Goal: Task Accomplishment & Management: Manage account settings

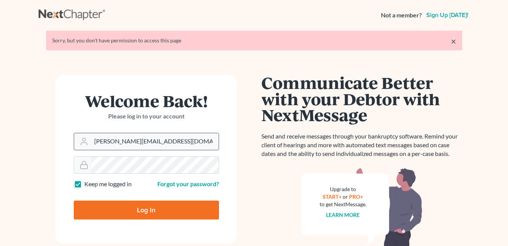
click at [118, 140] on input "[PERSON_NAME][EMAIL_ADDRESS][DOMAIN_NAME]" at bounding box center [154, 141] width 127 height 17
drag, startPoint x: 150, startPoint y: 144, endPoint x: 84, endPoint y: 153, distance: 67.1
click at [84, 153] on form "Welcome Back! Please log in to your account Email Address [PERSON_NAME][EMAIL_A…" at bounding box center [146, 158] width 181 height 169
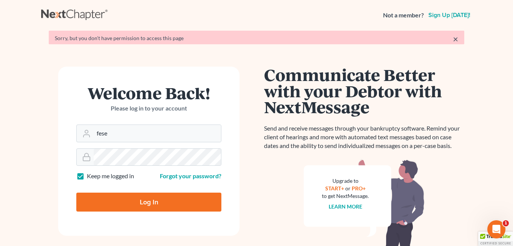
click at [132, 142] on form "Welcome Back! Please log in to your account Email Address fese Password Keep me…" at bounding box center [148, 151] width 181 height 169
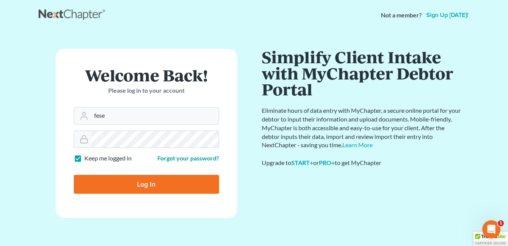
type input "[EMAIL_ADDRESS][DOMAIN_NAME]"
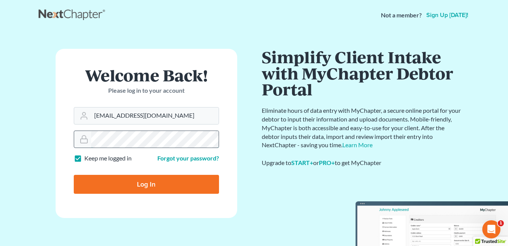
drag, startPoint x: 132, startPoint y: 142, endPoint x: 83, endPoint y: 144, distance: 49.6
click at [83, 144] on div at bounding box center [146, 138] width 145 height 17
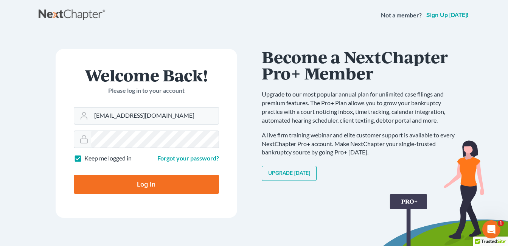
click at [79, 187] on input "Log In" at bounding box center [146, 184] width 145 height 19
type input "Thinking..."
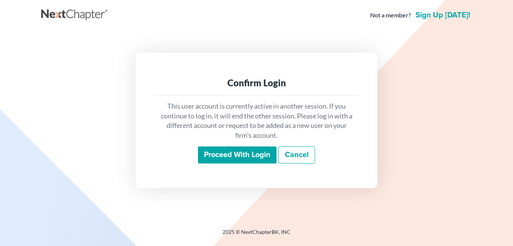
click at [232, 152] on input "Proceed with login" at bounding box center [237, 154] width 79 height 17
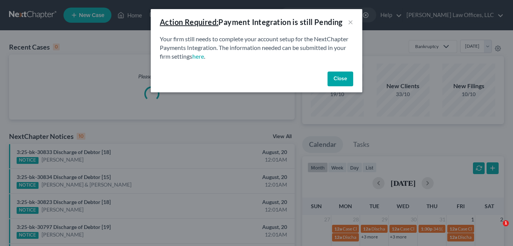
click at [346, 77] on button "Close" at bounding box center [341, 78] width 26 height 15
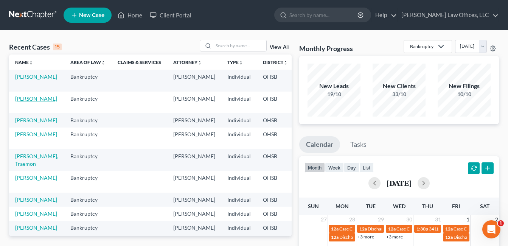
click at [22, 99] on link "[PERSON_NAME]" at bounding box center [36, 98] width 42 height 6
select select "4"
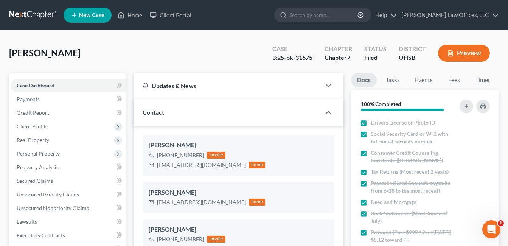
scroll to position [151, 0]
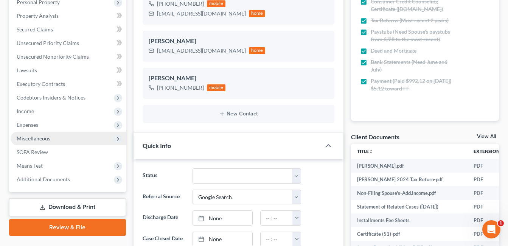
click at [38, 136] on span "Miscellaneous" at bounding box center [34, 138] width 34 height 6
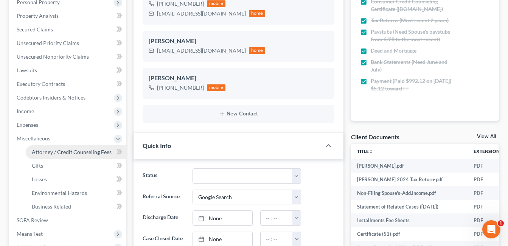
click at [46, 152] on span "Attorney / Credit Counseling Fees" at bounding box center [72, 152] width 80 height 6
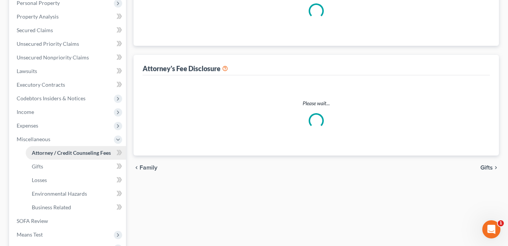
select select "1"
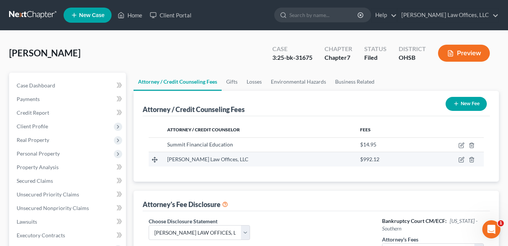
scroll to position [113, 0]
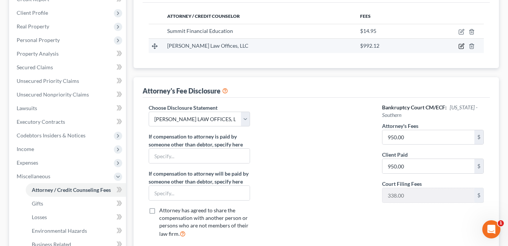
click at [463, 47] on icon "button" at bounding box center [461, 46] width 5 height 5
select select "36"
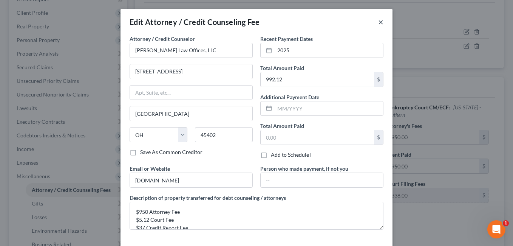
click at [380, 22] on button "×" at bounding box center [380, 21] width 5 height 9
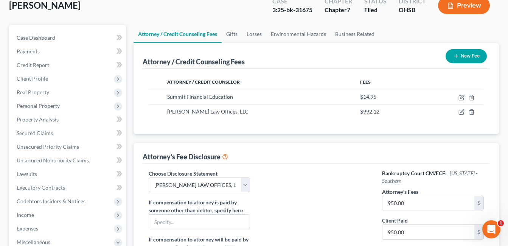
scroll to position [0, 0]
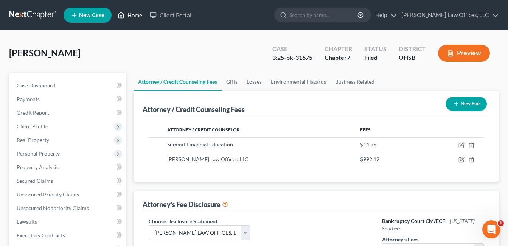
click at [139, 12] on link "Home" at bounding box center [130, 15] width 32 height 14
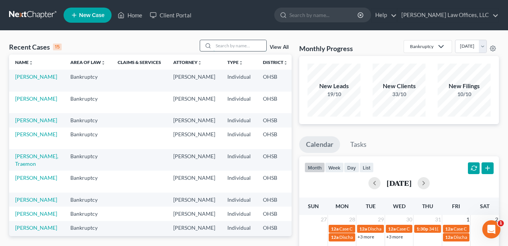
click at [235, 45] on input "search" at bounding box center [239, 45] width 53 height 11
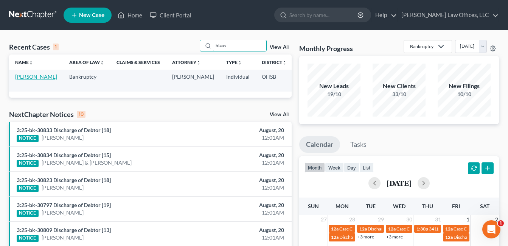
type input "blaus"
click at [22, 80] on link "[PERSON_NAME]" at bounding box center [36, 76] width 42 height 6
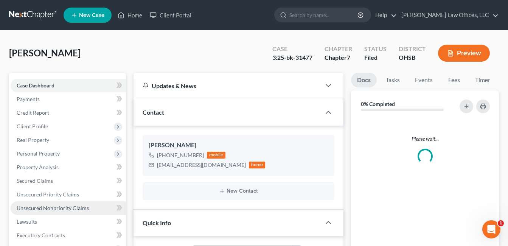
click at [41, 206] on span "Unsecured Nonpriority Claims" at bounding box center [53, 208] width 72 height 6
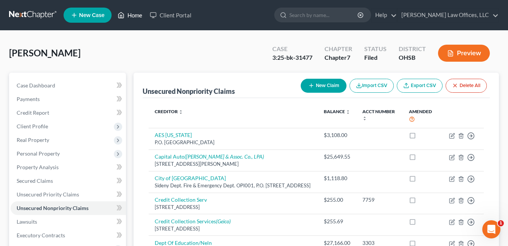
click at [134, 13] on link "Home" at bounding box center [130, 15] width 32 height 14
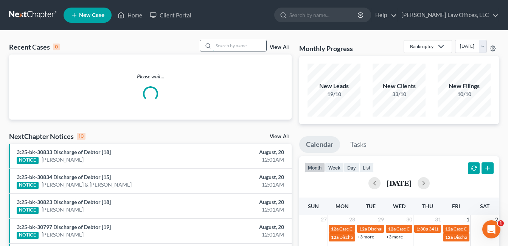
click at [243, 43] on input "search" at bounding box center [239, 45] width 53 height 11
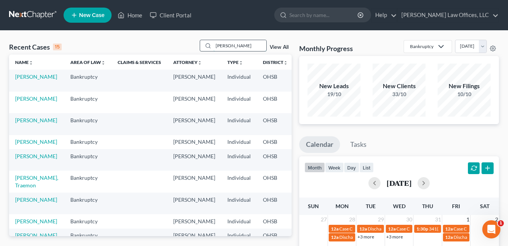
type input "[PERSON_NAME]"
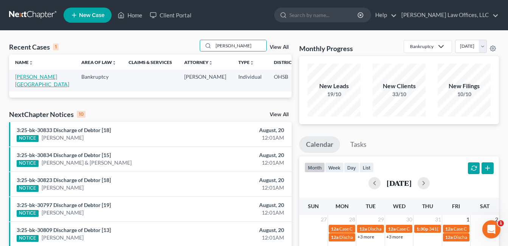
click at [22, 84] on link "[PERSON_NAME][GEOGRAPHIC_DATA]" at bounding box center [42, 80] width 54 height 14
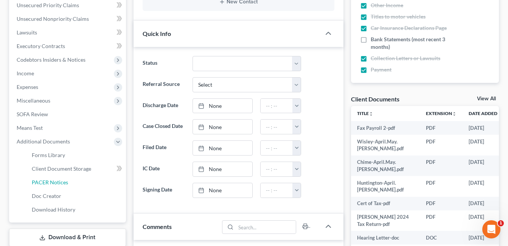
click at [58, 185] on span "PACER Notices" at bounding box center [50, 182] width 36 height 6
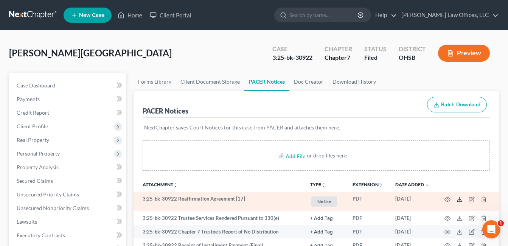
click at [459, 199] on line at bounding box center [459, 198] width 0 height 3
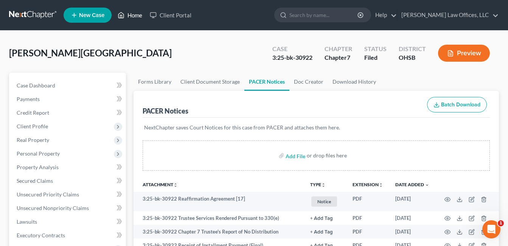
click at [132, 15] on link "Home" at bounding box center [130, 15] width 32 height 14
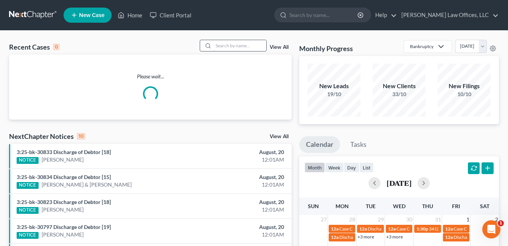
click at [254, 46] on input "search" at bounding box center [239, 45] width 53 height 11
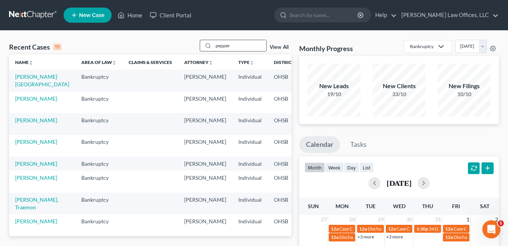
type input "pepper"
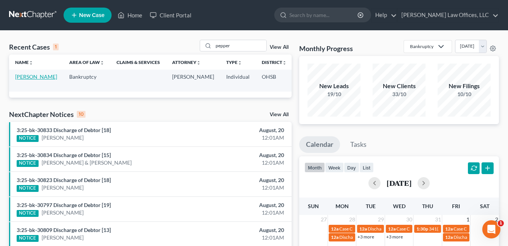
click at [18, 80] on link "[PERSON_NAME]" at bounding box center [36, 76] width 42 height 6
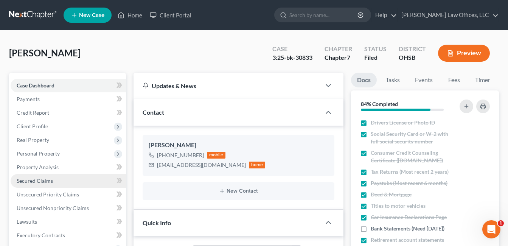
click at [39, 183] on span "Secured Claims" at bounding box center [35, 180] width 36 height 6
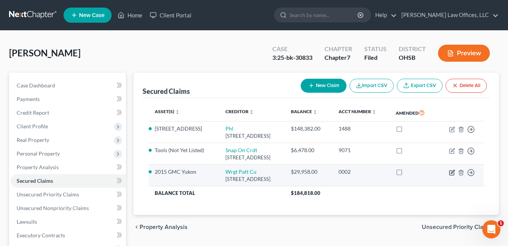
click at [451, 175] on icon "button" at bounding box center [452, 172] width 6 height 6
select select "36"
select select "2"
select select "0"
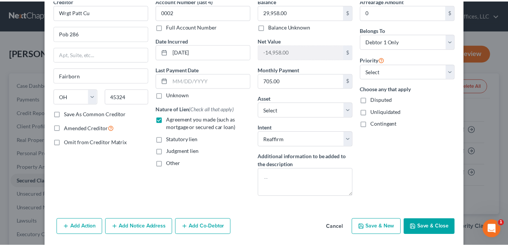
scroll to position [64, 0]
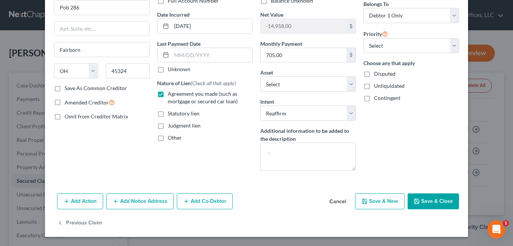
click at [449, 194] on button "Save & Close" at bounding box center [433, 201] width 51 height 16
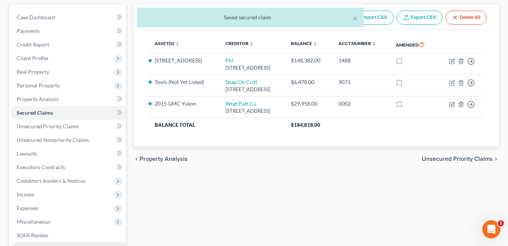
scroll to position [151, 0]
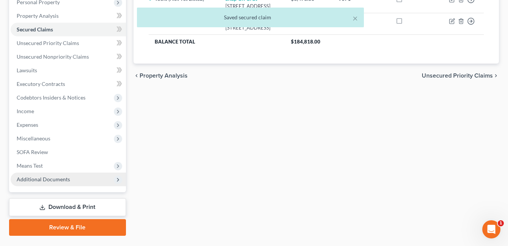
click at [50, 178] on span "Additional Documents" at bounding box center [43, 179] width 53 height 6
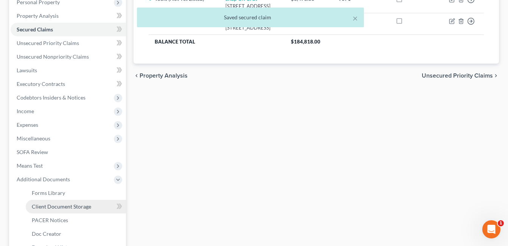
click at [70, 205] on span "Client Document Storage" at bounding box center [61, 206] width 59 height 6
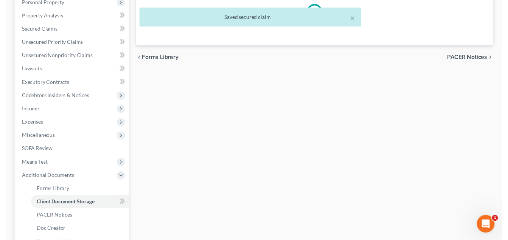
scroll to position [148, 0]
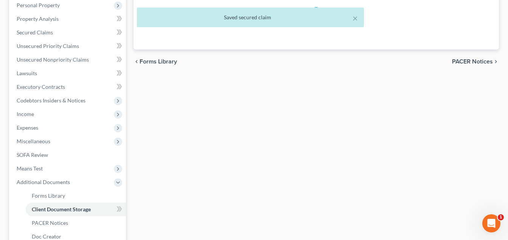
select select "7"
select select "37"
select select "52"
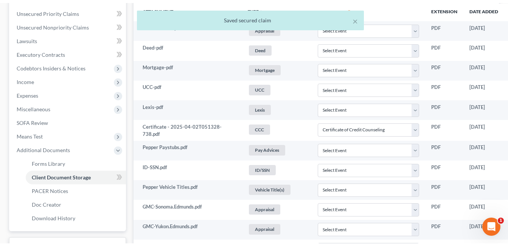
scroll to position [189, 0]
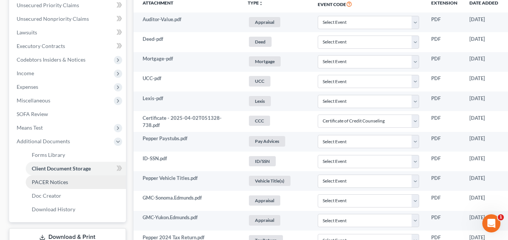
click at [70, 180] on link "PACER Notices" at bounding box center [76, 182] width 100 height 14
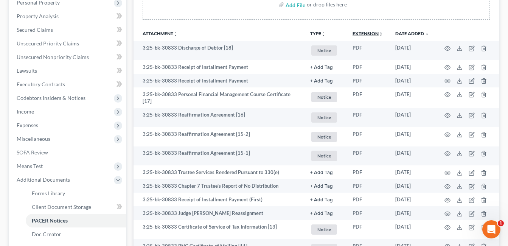
scroll to position [151, 0]
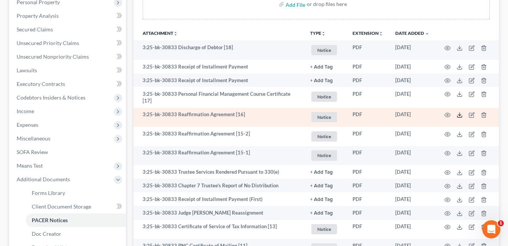
click at [458, 113] on icon at bounding box center [459, 115] width 6 height 6
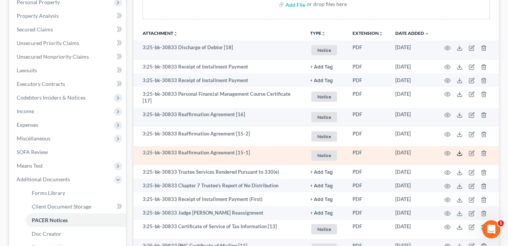
click at [460, 153] on polyline at bounding box center [459, 153] width 3 height 1
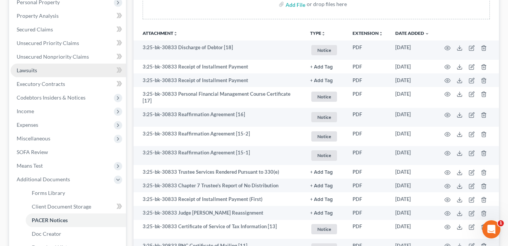
click at [32, 70] on span "Lawsuits" at bounding box center [27, 70] width 20 height 6
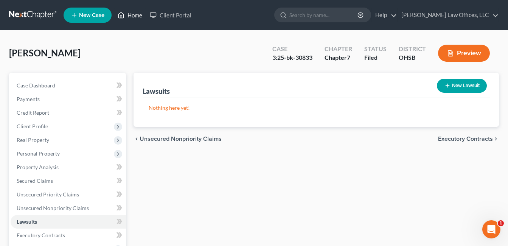
drag, startPoint x: 136, startPoint y: 16, endPoint x: 141, endPoint y: 17, distance: 5.3
click at [136, 16] on link "Home" at bounding box center [130, 15] width 32 height 14
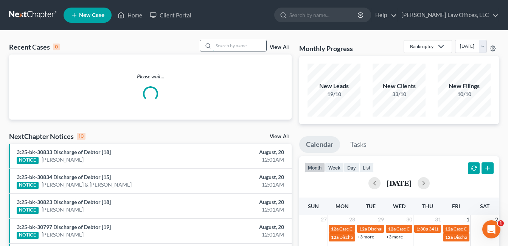
click at [250, 45] on input "search" at bounding box center [239, 45] width 53 height 11
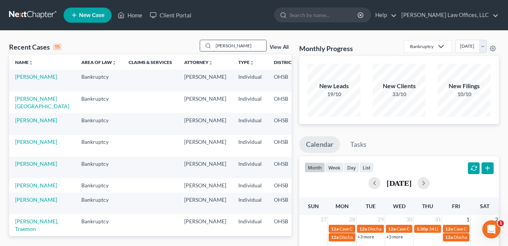
type input "[PERSON_NAME]"
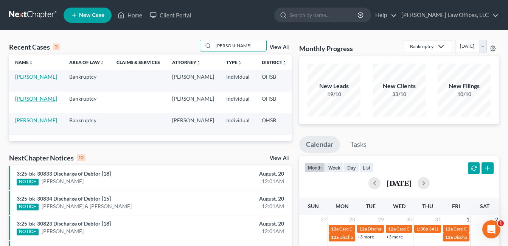
click at [24, 102] on link "[PERSON_NAME]" at bounding box center [36, 98] width 42 height 6
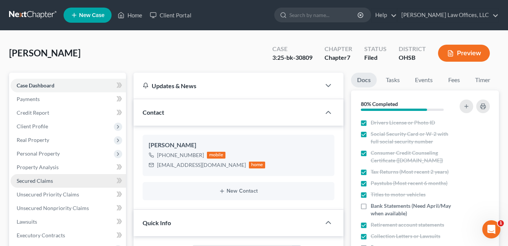
click at [37, 181] on span "Secured Claims" at bounding box center [35, 180] width 36 height 6
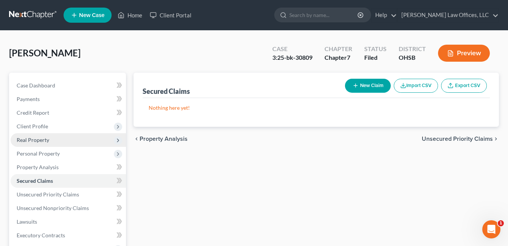
click at [39, 143] on span "Real Property" at bounding box center [68, 140] width 115 height 14
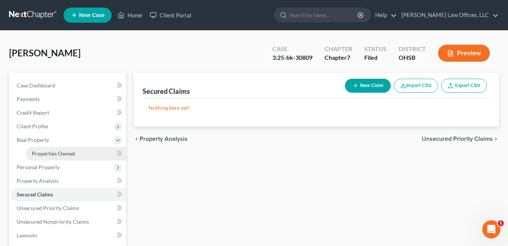
click at [45, 156] on span "Properties Owned" at bounding box center [53, 153] width 43 height 6
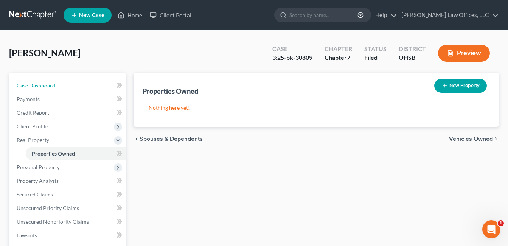
click at [25, 88] on span "Case Dashboard" at bounding box center [36, 85] width 39 height 6
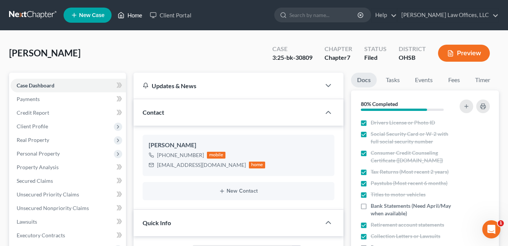
click at [135, 14] on link "Home" at bounding box center [130, 15] width 32 height 14
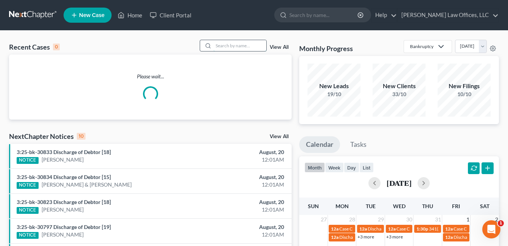
click at [250, 42] on input "search" at bounding box center [239, 45] width 53 height 11
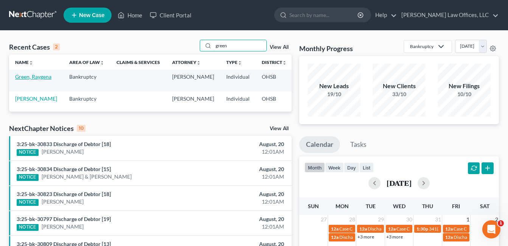
type input "green"
click at [20, 80] on link "Green, Raygena" at bounding box center [33, 76] width 36 height 6
select select "1"
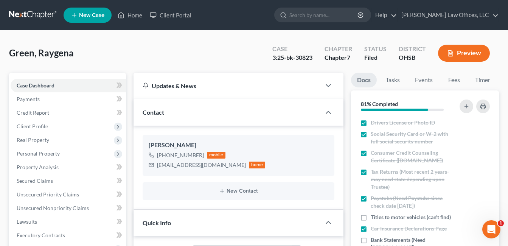
scroll to position [113, 0]
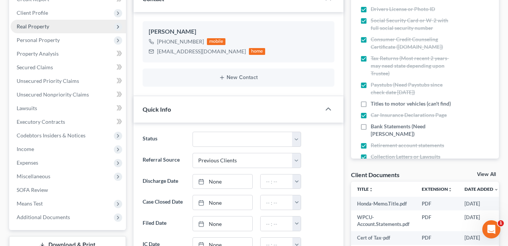
click at [46, 27] on span "Real Property" at bounding box center [33, 26] width 33 height 6
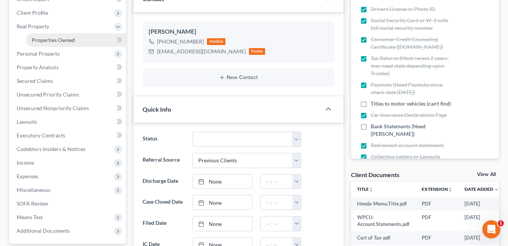
click at [47, 37] on span "Properties Owned" at bounding box center [53, 40] width 43 height 6
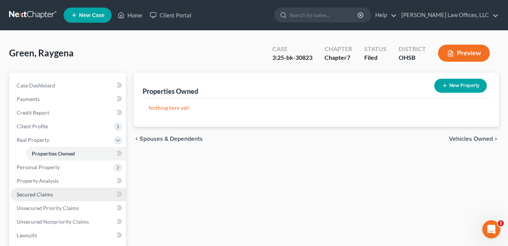
click at [39, 198] on link "Secured Claims" at bounding box center [68, 195] width 115 height 14
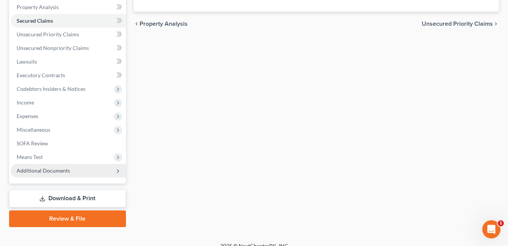
scroll to position [170, 0]
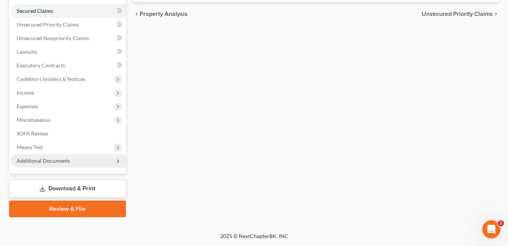
click at [52, 157] on span "Additional Documents" at bounding box center [43, 160] width 53 height 6
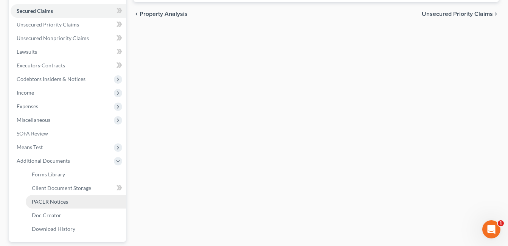
click at [60, 200] on span "PACER Notices" at bounding box center [50, 201] width 36 height 6
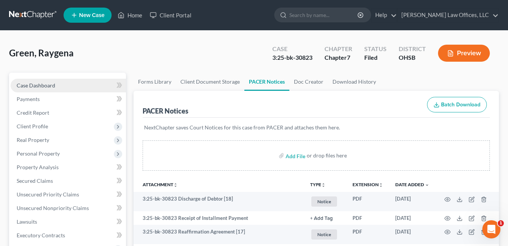
click at [39, 84] on span "Case Dashboard" at bounding box center [36, 85] width 39 height 6
select select "1"
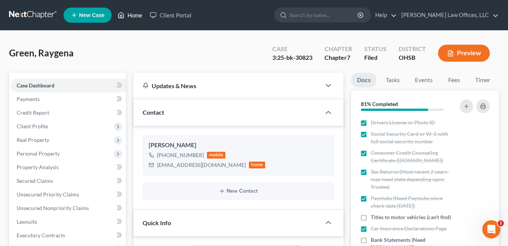
click at [130, 14] on link "Home" at bounding box center [130, 15] width 32 height 14
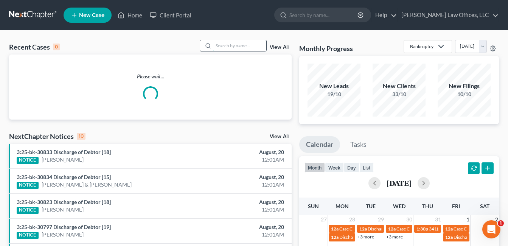
click at [249, 48] on input "search" at bounding box center [239, 45] width 53 height 11
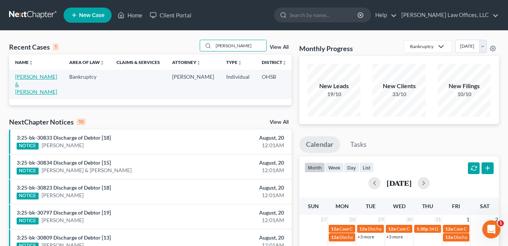
type input "[PERSON_NAME]"
click at [26, 86] on link "[PERSON_NAME] & [PERSON_NAME]" at bounding box center [36, 84] width 42 height 22
select select "3"
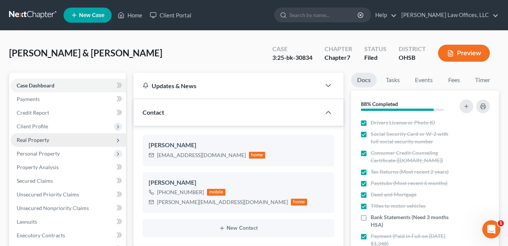
click at [34, 141] on span "Real Property" at bounding box center [33, 139] width 33 height 6
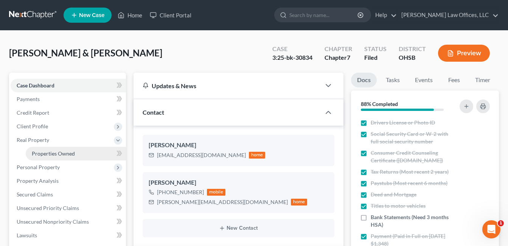
click at [41, 153] on span "Properties Owned" at bounding box center [53, 153] width 43 height 6
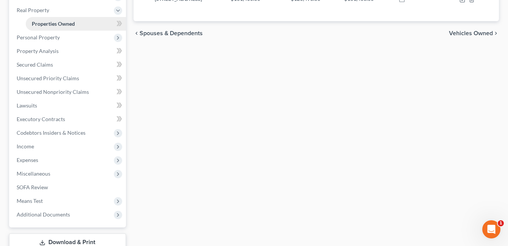
scroll to position [183, 0]
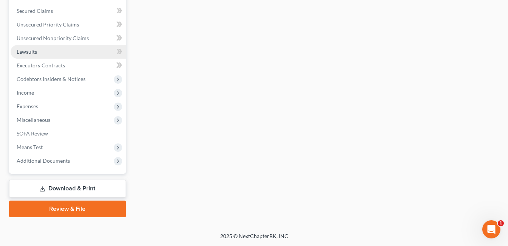
click at [59, 53] on link "Lawsuits" at bounding box center [68, 52] width 115 height 14
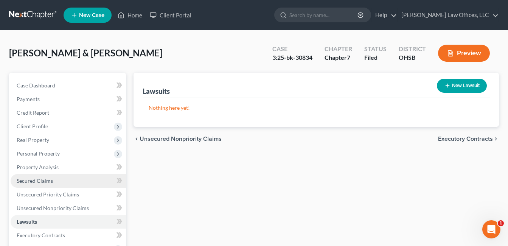
click at [48, 183] on span "Secured Claims" at bounding box center [35, 180] width 36 height 6
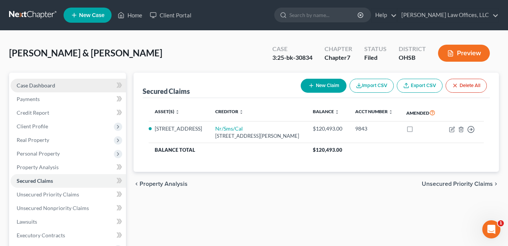
click at [28, 87] on span "Case Dashboard" at bounding box center [36, 85] width 39 height 6
select select "3"
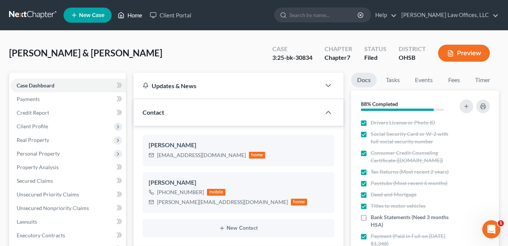
click at [140, 14] on link "Home" at bounding box center [130, 15] width 32 height 14
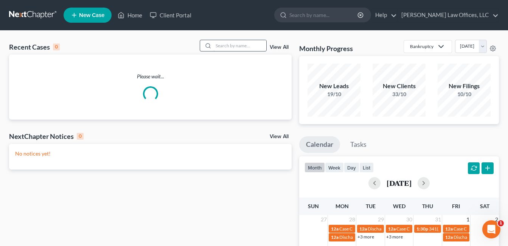
click at [244, 47] on input "search" at bounding box center [239, 45] width 53 height 11
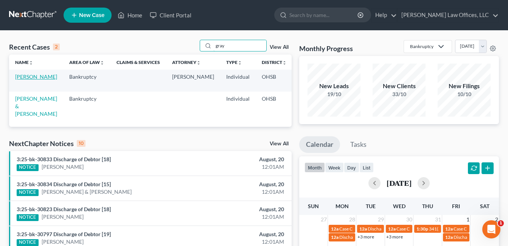
type input "gray"
click at [20, 80] on link "[PERSON_NAME]" at bounding box center [36, 76] width 42 height 6
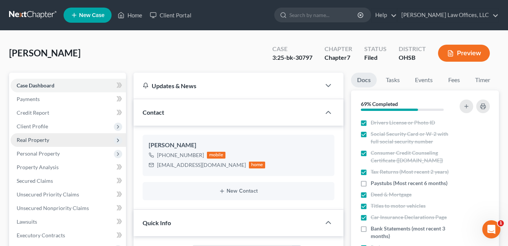
click at [41, 139] on span "Real Property" at bounding box center [33, 139] width 33 height 6
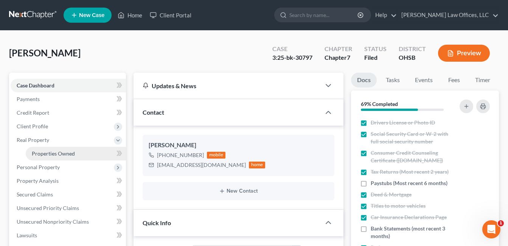
click at [47, 153] on span "Properties Owned" at bounding box center [53, 153] width 43 height 6
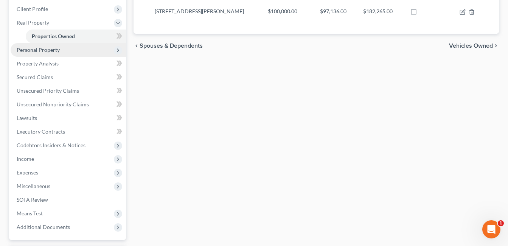
scroll to position [108, 0]
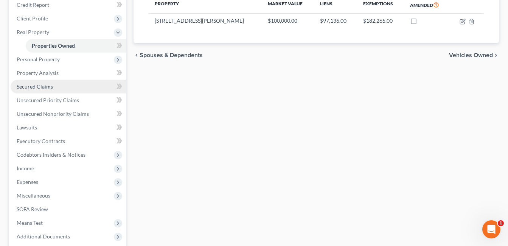
click at [40, 84] on span "Secured Claims" at bounding box center [35, 86] width 36 height 6
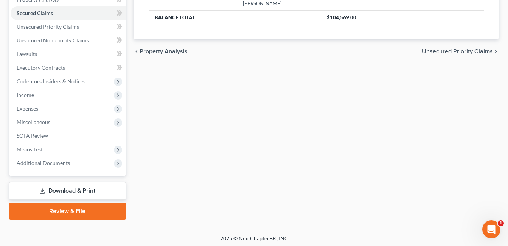
scroll to position [170, 0]
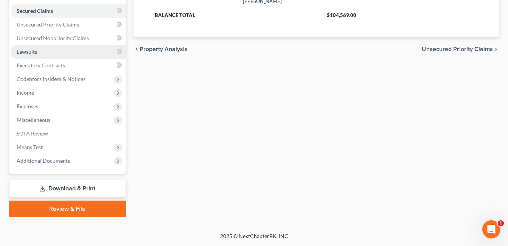
click at [47, 50] on link "Lawsuits" at bounding box center [68, 52] width 115 height 14
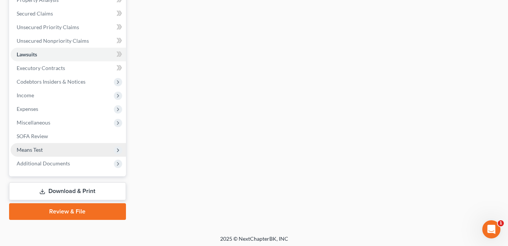
scroll to position [170, 0]
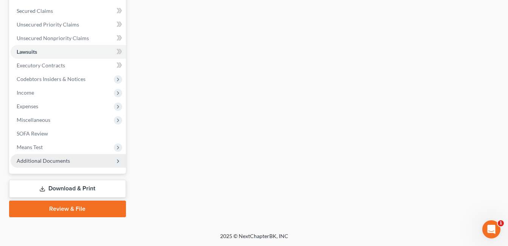
click at [50, 163] on span "Additional Documents" at bounding box center [43, 160] width 53 height 6
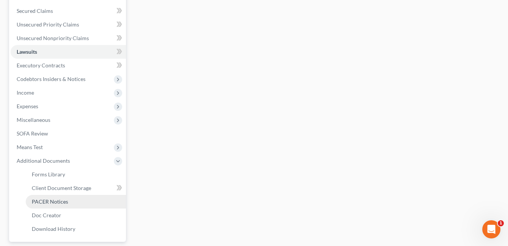
click at [55, 200] on span "PACER Notices" at bounding box center [50, 201] width 36 height 6
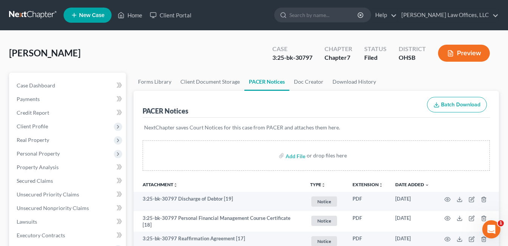
scroll to position [76, 0]
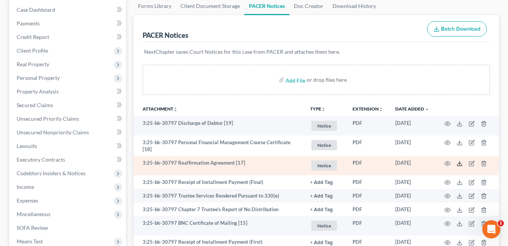
click at [459, 163] on polyline at bounding box center [459, 163] width 3 height 1
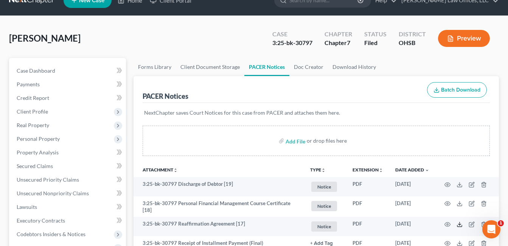
scroll to position [0, 0]
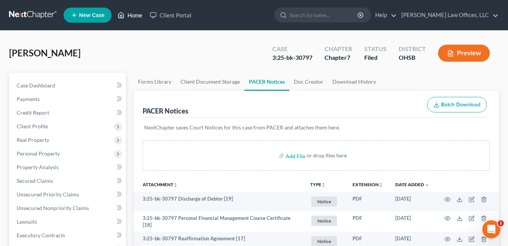
click at [139, 13] on link "Home" at bounding box center [130, 15] width 32 height 14
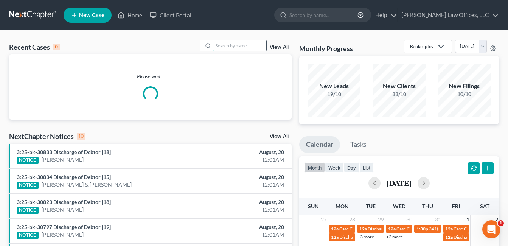
click at [238, 46] on input "search" at bounding box center [239, 45] width 53 height 11
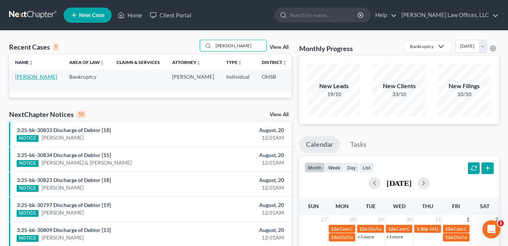
type input "[PERSON_NAME]"
click at [21, 80] on link "[PERSON_NAME]" at bounding box center [36, 76] width 42 height 6
select select "3"
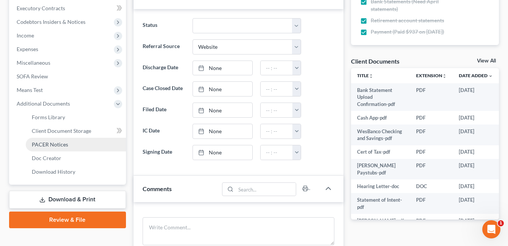
click at [49, 142] on span "PACER Notices" at bounding box center [50, 144] width 36 height 6
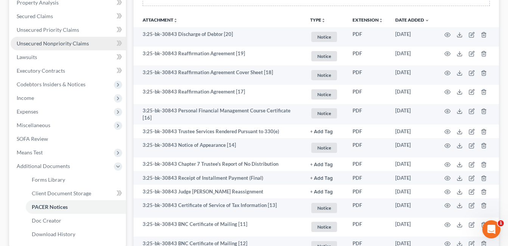
scroll to position [151, 0]
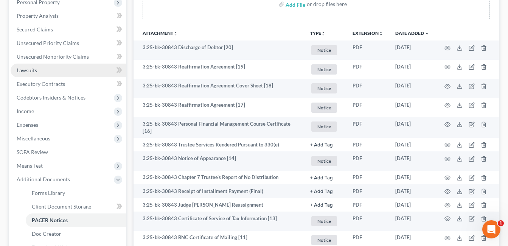
click at [38, 72] on link "Lawsuits" at bounding box center [68, 71] width 115 height 14
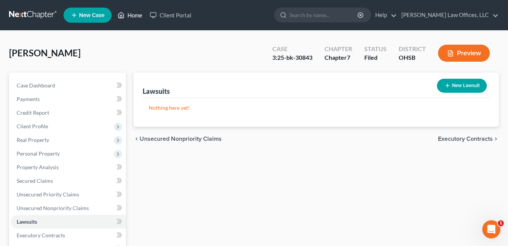
click at [135, 15] on link "Home" at bounding box center [130, 15] width 32 height 14
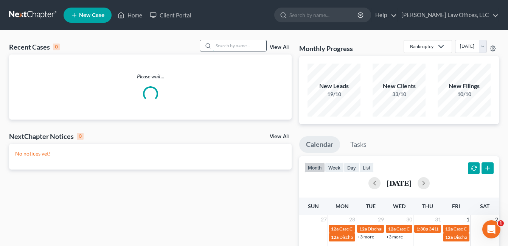
click at [228, 47] on input "search" at bounding box center [239, 45] width 53 height 11
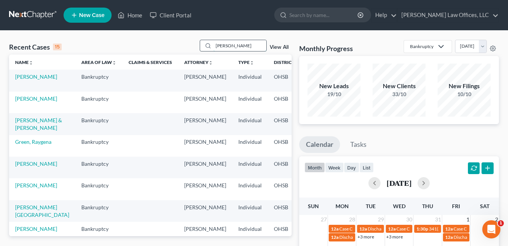
type input "[PERSON_NAME]"
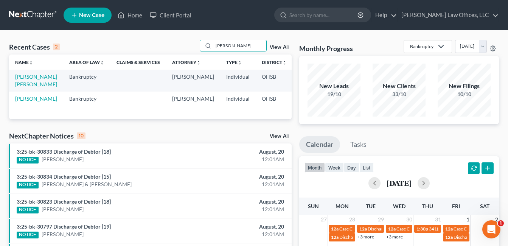
click at [20, 109] on td "[PERSON_NAME]" at bounding box center [36, 102] width 54 height 22
click at [19, 102] on link "[PERSON_NAME]" at bounding box center [36, 98] width 42 height 6
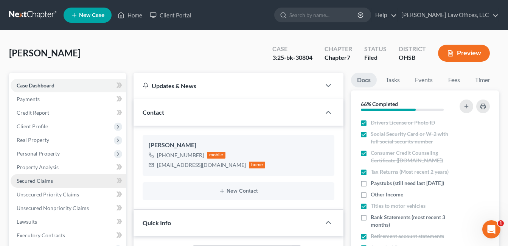
click at [45, 177] on link "Secured Claims" at bounding box center [68, 181] width 115 height 14
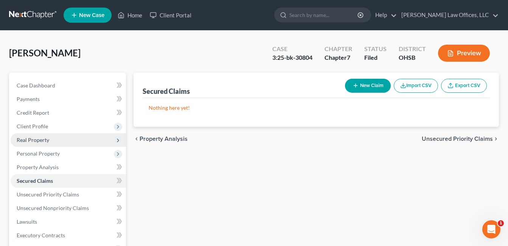
click at [43, 140] on span "Real Property" at bounding box center [33, 139] width 33 height 6
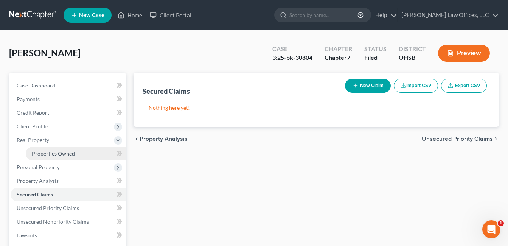
click at [46, 153] on span "Properties Owned" at bounding box center [53, 153] width 43 height 6
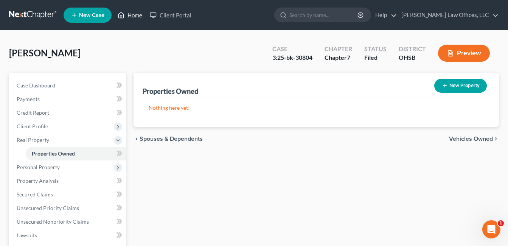
click at [129, 13] on link "Home" at bounding box center [130, 15] width 32 height 14
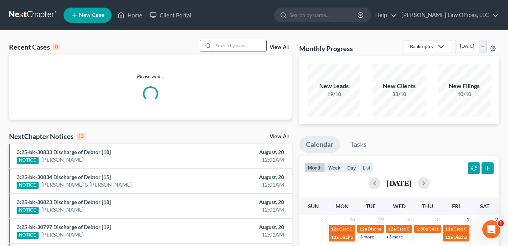
click at [229, 48] on input "search" at bounding box center [239, 45] width 53 height 11
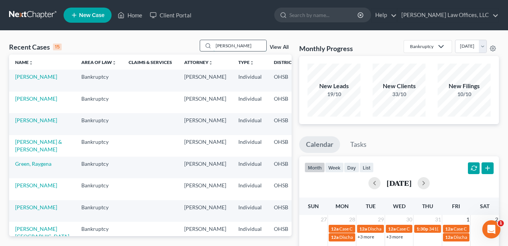
type input "[PERSON_NAME]"
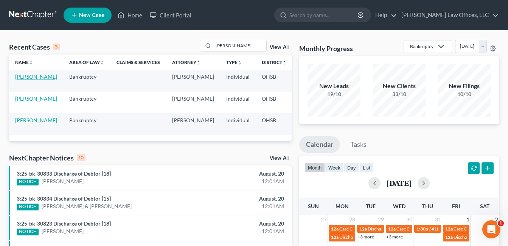
click at [25, 80] on link "[PERSON_NAME]" at bounding box center [36, 76] width 42 height 6
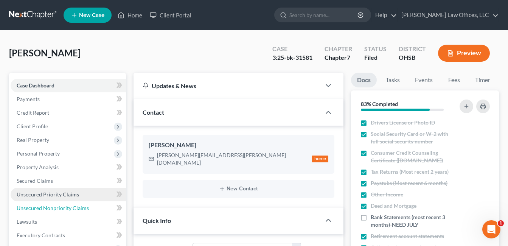
drag, startPoint x: 50, startPoint y: 206, endPoint x: 53, endPoint y: 197, distance: 8.7
click at [50, 206] on span "Unsecured Nonpriority Claims" at bounding box center [53, 208] width 72 height 6
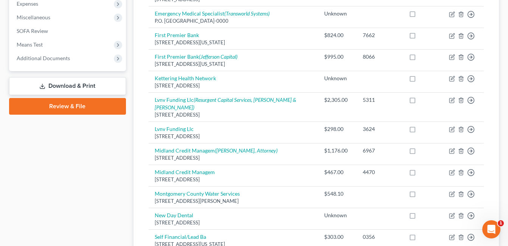
scroll to position [265, 0]
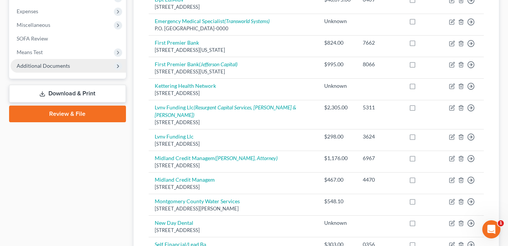
click at [46, 67] on span "Additional Documents" at bounding box center [43, 65] width 53 height 6
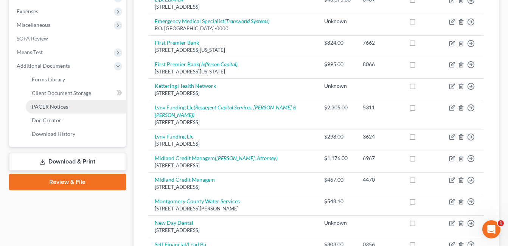
click at [54, 107] on span "PACER Notices" at bounding box center [50, 106] width 36 height 6
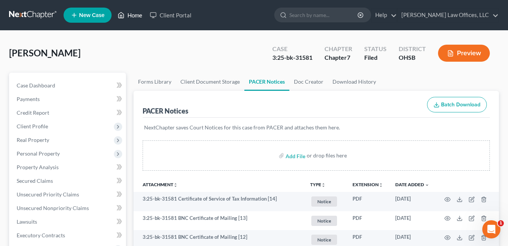
click at [130, 14] on link "Home" at bounding box center [130, 15] width 32 height 14
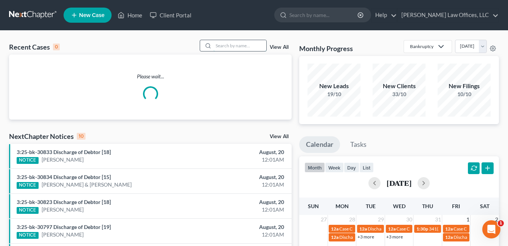
click at [232, 45] on input "search" at bounding box center [239, 45] width 53 height 11
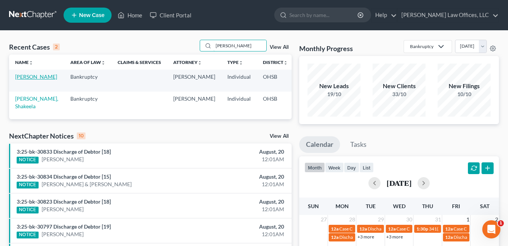
type input "[PERSON_NAME]"
click at [28, 80] on link "[PERSON_NAME]" at bounding box center [36, 76] width 42 height 6
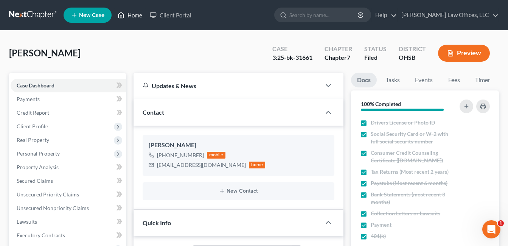
click at [137, 14] on link "Home" at bounding box center [130, 15] width 32 height 14
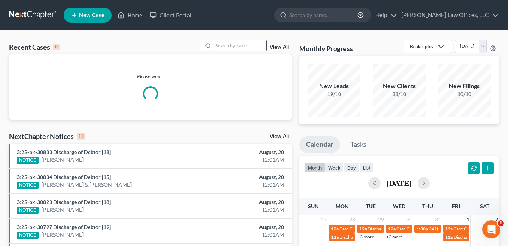
click at [254, 46] on input "search" at bounding box center [239, 45] width 53 height 11
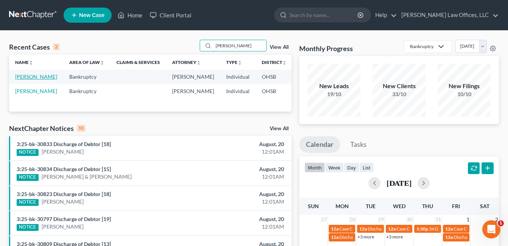
type input "[PERSON_NAME]"
click at [27, 77] on link "[PERSON_NAME]" at bounding box center [36, 76] width 42 height 6
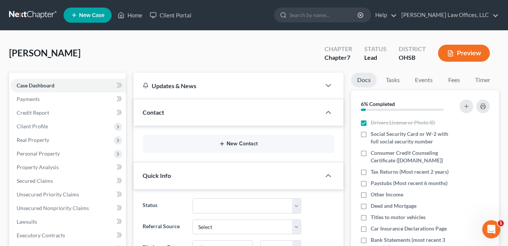
click at [231, 145] on button "New Contact" at bounding box center [239, 144] width 180 height 6
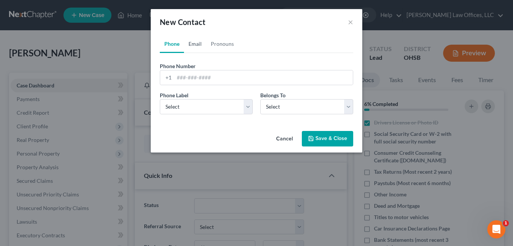
click at [194, 43] on link "Email" at bounding box center [195, 44] width 22 height 18
click at [207, 77] on input "email" at bounding box center [263, 77] width 179 height 14
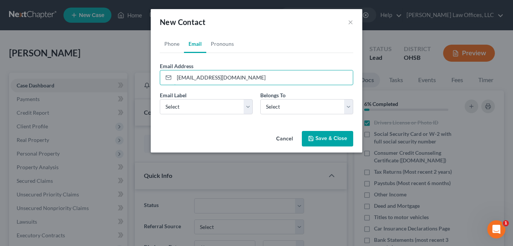
type input "[EMAIL_ADDRESS][DOMAIN_NAME]"
click at [251, 107] on select "Select Home Work Other" at bounding box center [206, 106] width 93 height 15
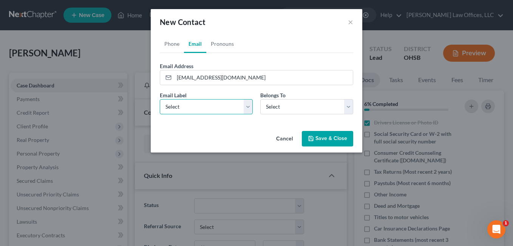
select select "0"
click at [160, 99] on select "Select Home Work Other" at bounding box center [206, 106] width 93 height 15
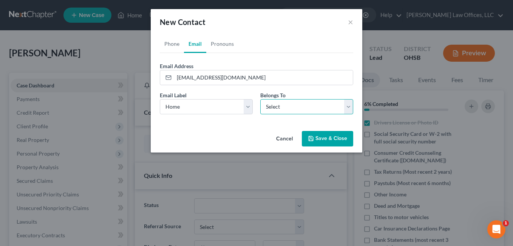
drag, startPoint x: 350, startPoint y: 108, endPoint x: 321, endPoint y: 115, distance: 30.3
click at [350, 108] on select "Select Client Other" at bounding box center [306, 106] width 93 height 15
select select "0"
click at [260, 99] on select "Select Client Other" at bounding box center [306, 106] width 93 height 15
click at [329, 135] on button "Save & Close" at bounding box center [327, 139] width 51 height 16
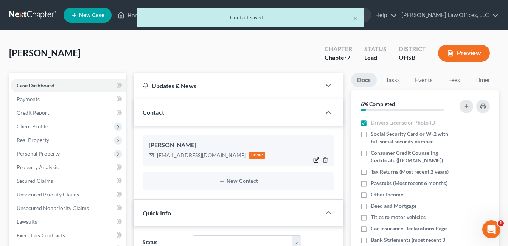
click at [313, 162] on icon "button" at bounding box center [316, 160] width 6 height 6
select select "0"
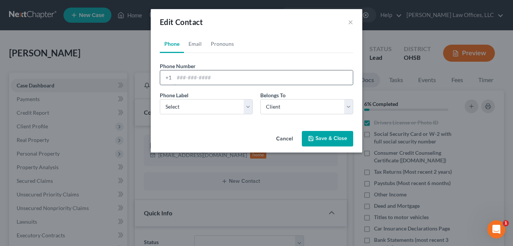
click at [193, 76] on input "tel" at bounding box center [263, 77] width 179 height 14
type input "937.369.8809"
drag, startPoint x: 247, startPoint y: 107, endPoint x: 214, endPoint y: 115, distance: 34.2
click at [247, 107] on select "Select Mobile Home Work Other" at bounding box center [206, 106] width 93 height 15
select select "0"
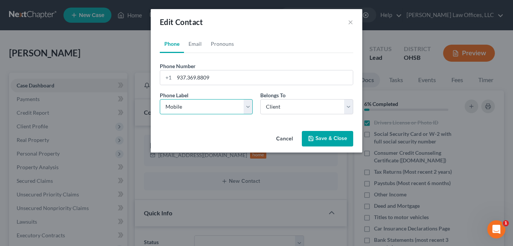
click at [160, 99] on select "Select Mobile Home Work Other" at bounding box center [206, 106] width 93 height 15
click at [322, 139] on button "Save & Close" at bounding box center [327, 139] width 51 height 16
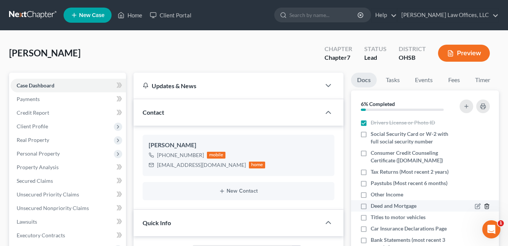
click at [484, 205] on polyline "button" at bounding box center [486, 205] width 5 height 0
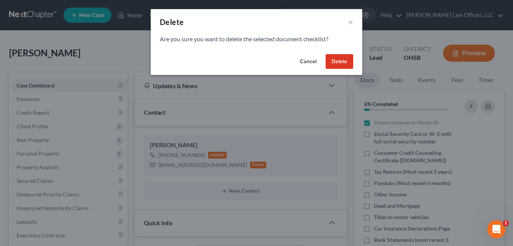
click at [338, 60] on button "Delete" at bounding box center [340, 61] width 28 height 15
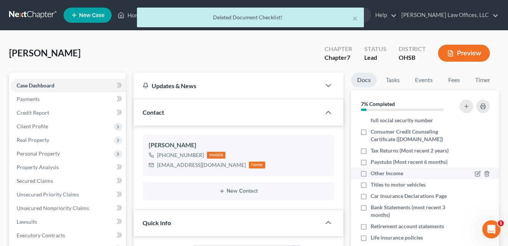
scroll to position [38, 0]
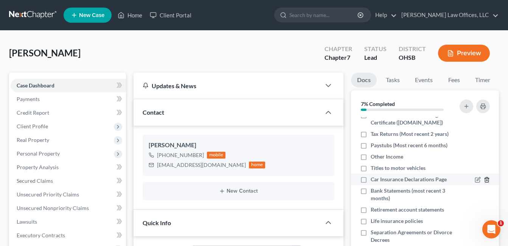
click at [484, 179] on icon "button" at bounding box center [487, 180] width 6 height 6
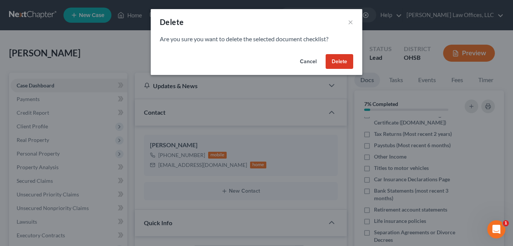
click at [342, 59] on button "Delete" at bounding box center [340, 61] width 28 height 15
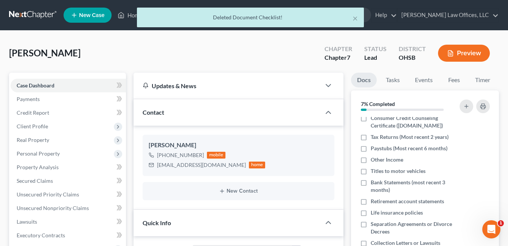
scroll to position [35, 0]
click at [485, 212] on icon "button" at bounding box center [486, 213] width 3 height 5
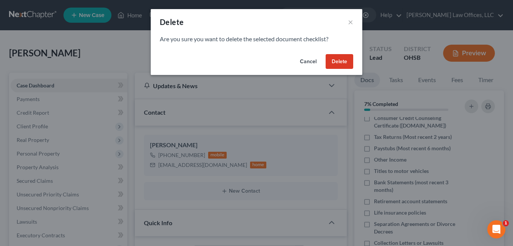
click at [346, 59] on button "Delete" at bounding box center [340, 61] width 28 height 15
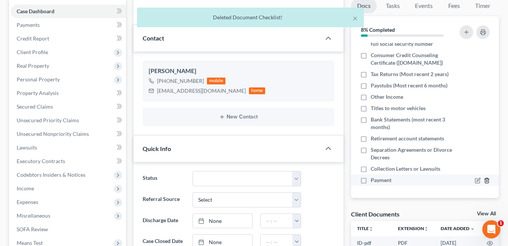
scroll to position [76, 0]
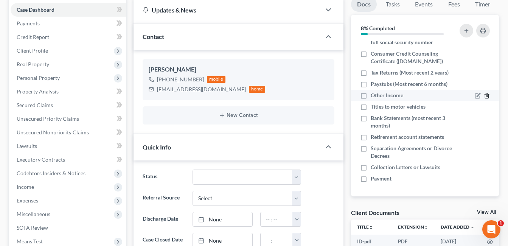
click at [484, 94] on polyline "button" at bounding box center [486, 94] width 5 height 0
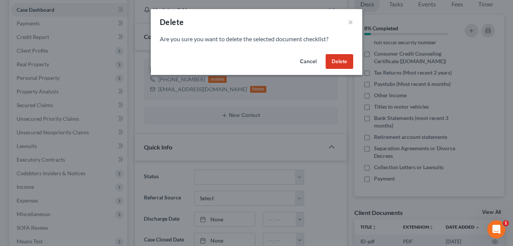
click at [336, 62] on button "Delete" at bounding box center [340, 61] width 28 height 15
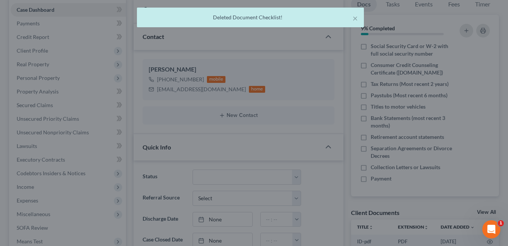
scroll to position [12, 0]
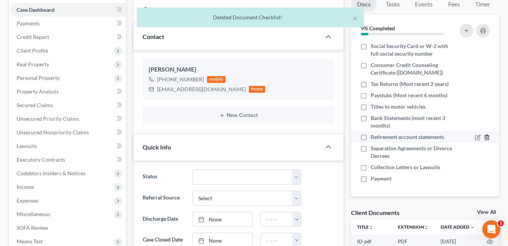
click at [487, 138] on line "button" at bounding box center [487, 138] width 0 height 2
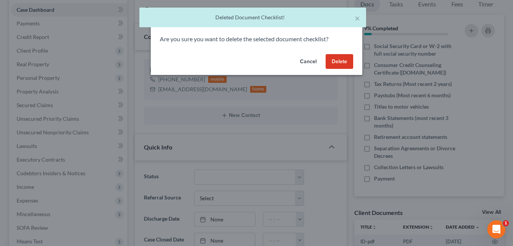
click at [349, 64] on button "Delete" at bounding box center [340, 61] width 28 height 15
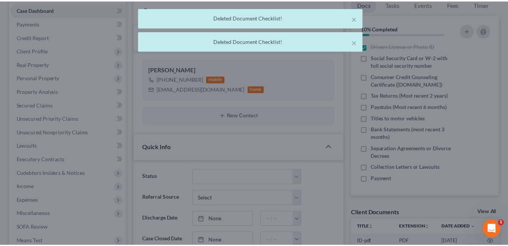
scroll to position [1, 0]
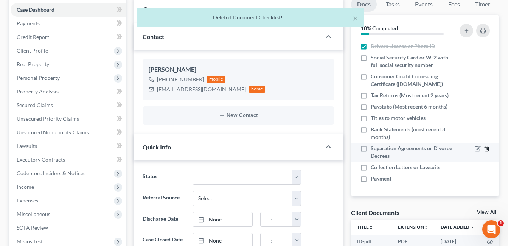
click at [487, 149] on line "button" at bounding box center [487, 150] width 0 height 2
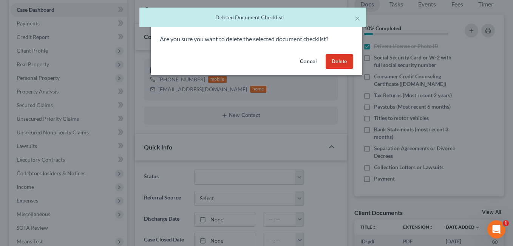
click at [342, 65] on button "Delete" at bounding box center [340, 61] width 28 height 15
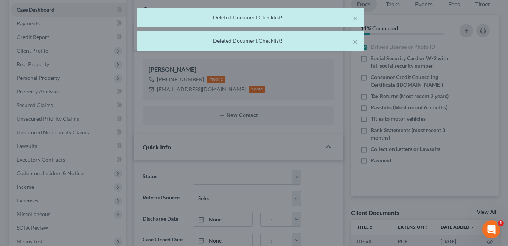
scroll to position [0, 0]
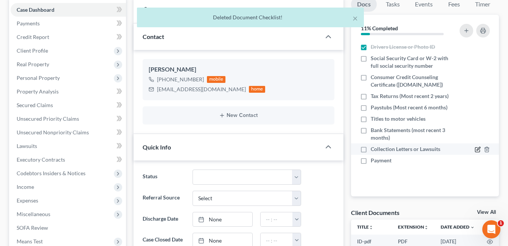
click at [477, 148] on icon "button" at bounding box center [477, 149] width 6 height 6
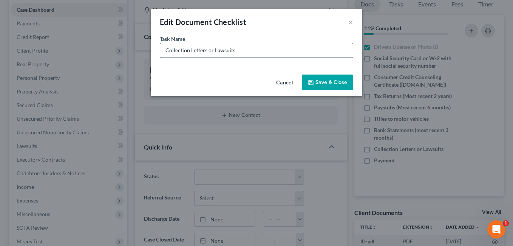
click at [271, 50] on input "Collection Letters or Lawsuits" at bounding box center [256, 50] width 193 height 14
click at [351, 24] on button "×" at bounding box center [350, 21] width 5 height 9
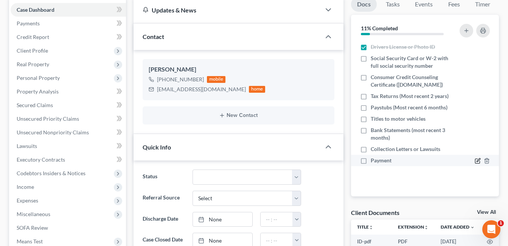
click at [477, 161] on icon "button" at bounding box center [477, 159] width 3 height 3
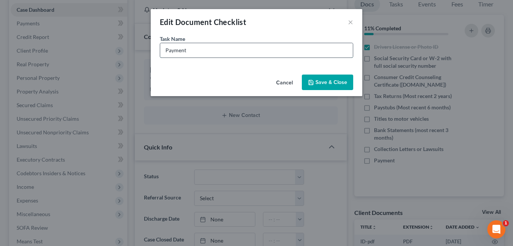
click at [221, 48] on input "Payment" at bounding box center [256, 50] width 193 height 14
type input "Payment (Paid $888 on [DATE])"
click at [337, 84] on button "Save & Close" at bounding box center [327, 82] width 51 height 16
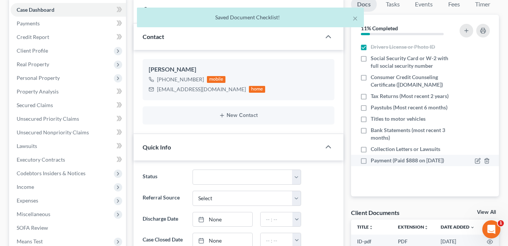
click at [370, 161] on label "Payment (Paid $888 on [DATE])" at bounding box center [406, 161] width 73 height 8
click at [373, 161] on input "Payment (Paid $888 on [DATE])" at bounding box center [375, 159] width 5 height 5
click at [370, 161] on label "Payment (Paid $888 on [DATE])" at bounding box center [406, 161] width 73 height 8
click at [373, 161] on input "Payment (Paid $888 on [DATE])" at bounding box center [375, 159] width 5 height 5
click at [370, 163] on label "Payment (Paid $888 on [DATE])" at bounding box center [406, 161] width 73 height 8
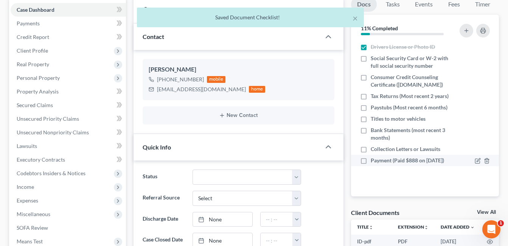
click at [373, 161] on input "Payment (Paid $888 on [DATE])" at bounding box center [375, 159] width 5 height 5
checkbox input "true"
